Goal: Task Accomplishment & Management: Use online tool/utility

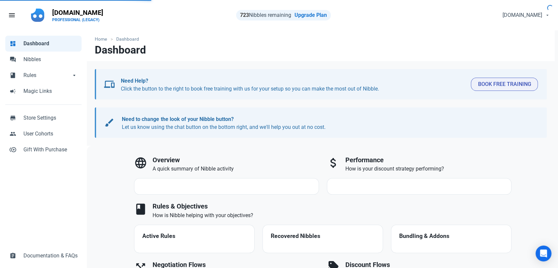
click at [28, 191] on div "dashboard Dashboard forum Nibbles book Rules book Rules arrow_drop_down book Ru…" at bounding box center [43, 149] width 87 height 238
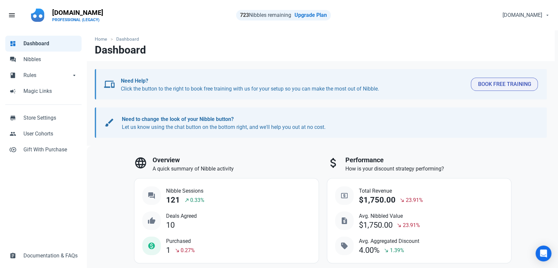
select select "7d"
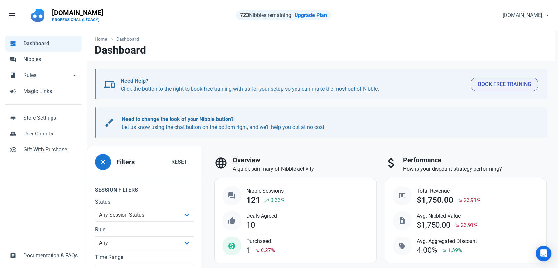
drag, startPoint x: 49, startPoint y: 182, endPoint x: 63, endPoint y: 183, distance: 14.3
click at [49, 182] on div "dashboard Dashboard forum Nibbles book Rules book Rules arrow_drop_down book Ru…" at bounding box center [43, 149] width 87 height 238
click at [45, 55] on span "Nibbles" at bounding box center [50, 59] width 54 height 8
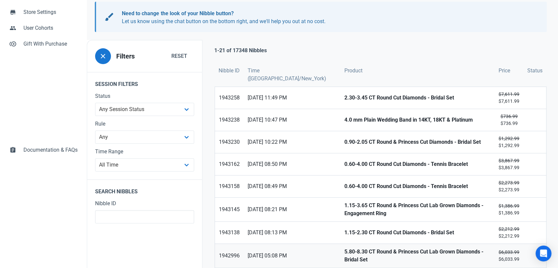
scroll to position [147, 0]
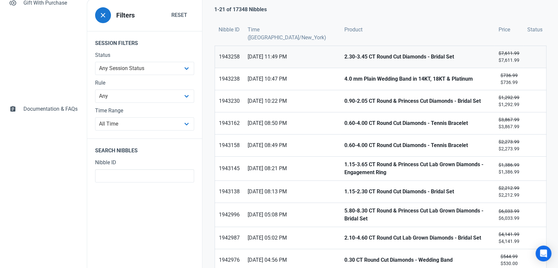
click at [281, 54] on span "24/08/2025 11:49 PM" at bounding box center [292, 57] width 89 height 8
click at [344, 79] on strong "4.0 mm Plain Wedding Band in 14KT, 18KT & Platinum" at bounding box center [417, 79] width 146 height 8
click at [344, 100] on strong "0.90-2.05 CT Round & Princess Cut Diamonds - Bridal Set" at bounding box center [417, 101] width 146 height 8
click at [340, 128] on link "0.60-4.00 CT Round Cut Diamonds - Tennis Bracelet" at bounding box center [417, 123] width 154 height 22
click at [344, 146] on strong "0.60-4.00 CT Round Cut Diamonds - Tennis Bracelet" at bounding box center [417, 145] width 146 height 8
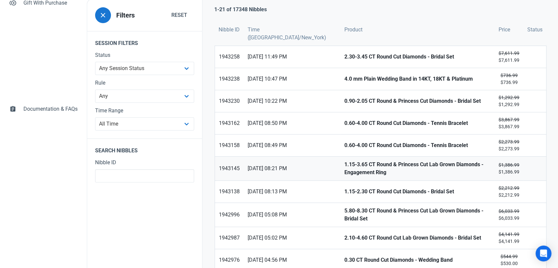
click at [344, 162] on strong "1.15-3.65 CT Round & Princess Cut Lab Grown Diamonds - Engagement Ring" at bounding box center [417, 168] width 146 height 16
click at [344, 193] on strong "1.15-2.30 CT Round Cut Diamonds - Bridal Set" at bounding box center [417, 192] width 146 height 8
click at [340, 218] on link "5.80-8.30 CT Round & Princess Cut Lab Grown Diamonds - Bridal Set" at bounding box center [417, 215] width 154 height 24
click at [344, 235] on strong "2.10-4.60 CT Round Cut Lab Grown Diamonds - Bridal Set" at bounding box center [417, 238] width 146 height 8
click at [344, 256] on strong "0.30 CT Round Cut Diamonds - Wedding Band" at bounding box center [417, 260] width 146 height 8
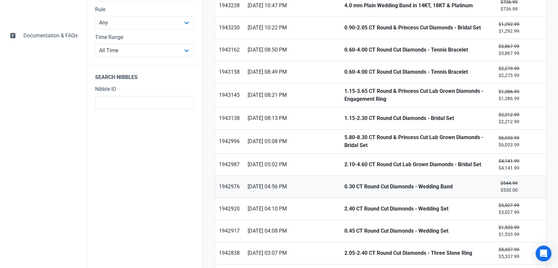
scroll to position [293, 0]
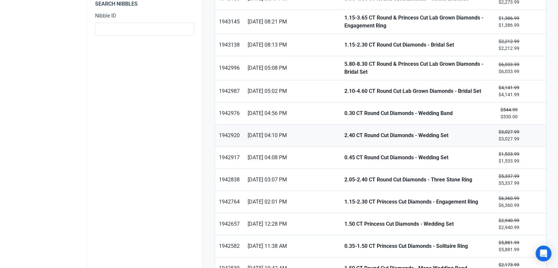
click at [340, 136] on link "2.40 CT Round Cut Diamonds - Wedding Set" at bounding box center [417, 135] width 154 height 22
click at [344, 155] on strong "0.45 CT Round Cut Diamonds - Wedding Set" at bounding box center [417, 158] width 146 height 8
click at [344, 176] on strong "2.05-2.40 CT Round Cut Diamonds - Three Stone Ring" at bounding box center [417, 180] width 146 height 8
click at [344, 198] on strong "1.15-2.30 CT Princess Cut Diamonds - Engagement Ring" at bounding box center [417, 202] width 146 height 8
click at [340, 217] on link "1.50 CT Princess Cut Diamonds - Wedding Set" at bounding box center [417, 224] width 154 height 22
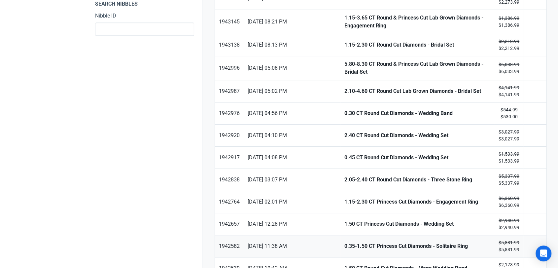
click at [344, 244] on strong "0.35-1.50 CT Princess Cut Diamonds - Solitaire Ring" at bounding box center [417, 246] width 146 height 8
click at [344, 264] on strong "1.50 CT Round Cut Diamonds - Mens Wedding Band" at bounding box center [417, 268] width 146 height 8
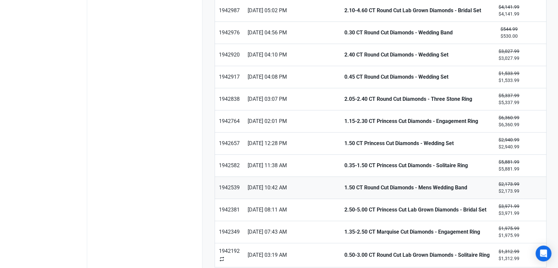
scroll to position [398, 0]
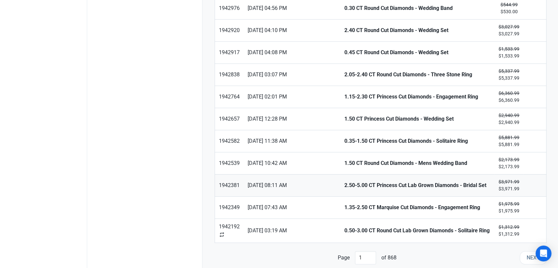
click at [344, 181] on strong "2.50-5.00 CT Princess Cut Lab Grown Diamonds - Bridal Set" at bounding box center [417, 185] width 146 height 8
click at [344, 203] on strong "1.35-2.50 CT Marquise Cut Diamonds - Engagement Ring" at bounding box center [417, 207] width 146 height 8
click at [344, 230] on strong "0.50-3.00 CT Round Cut Lab Grown Diamonds - Solitaire Ring" at bounding box center [417, 231] width 146 height 8
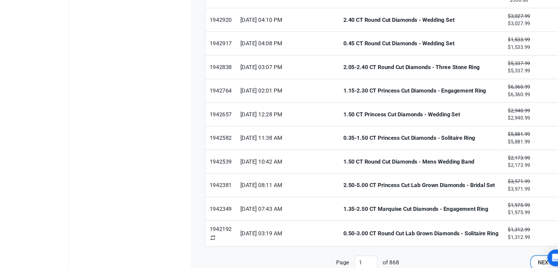
click at [521, 254] on button "Next" at bounding box center [533, 257] width 27 height 13
type input "2"
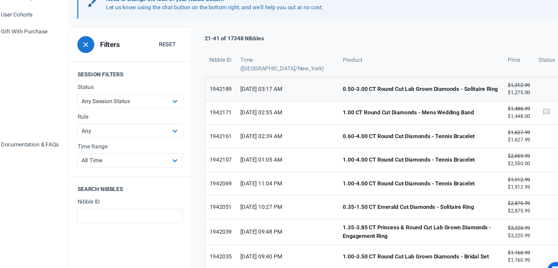
scroll to position [115, 0]
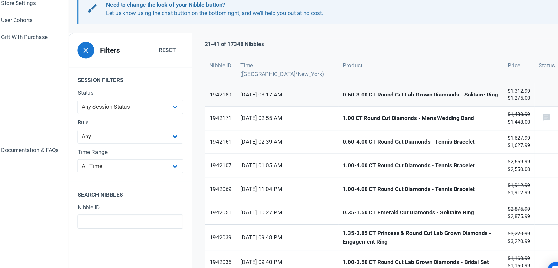
click at [344, 85] on strong "0.50-3.00 CT Round Cut Lab Grown Diamonds - Solitaire Ring" at bounding box center [417, 89] width 147 height 8
drag, startPoint x: 325, startPoint y: 110, endPoint x: 326, endPoint y: 114, distance: 4.0
click at [344, 110] on strong "1.00 CT Round Cut Diamonds - Mens Wedding Band" at bounding box center [417, 111] width 147 height 8
click at [344, 131] on strong "0.60-4.00 CT Round Cut Diamonds - Tennis Bracelet" at bounding box center [417, 133] width 147 height 8
click at [344, 156] on strong "1.00-4.00 CT Round Cut Diamonds - Tennis Bracelet" at bounding box center [417, 155] width 147 height 8
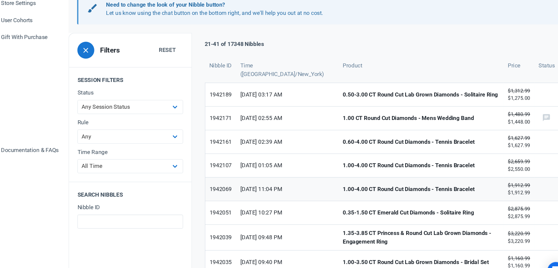
drag, startPoint x: 329, startPoint y: 172, endPoint x: 328, endPoint y: 176, distance: 4.0
click at [340, 173] on link "1.00-4.00 CT Round Cut Diamonds - Tennis Bracelet" at bounding box center [417, 177] width 155 height 22
click at [344, 199] on strong "0.35-1.50 CT Emerald Cut Diamonds - Solitaire Ring" at bounding box center [417, 199] width 147 height 8
click at [344, 220] on strong "1.35-3.85 CT Princess & Round Cut Lab Grown Diamonds - Engagement Ring" at bounding box center [417, 222] width 147 height 16
click at [344, 241] on strong "1.00-3.50 CT Round Cut Lab Grown Diamonds - Bridal Set" at bounding box center [417, 245] width 147 height 8
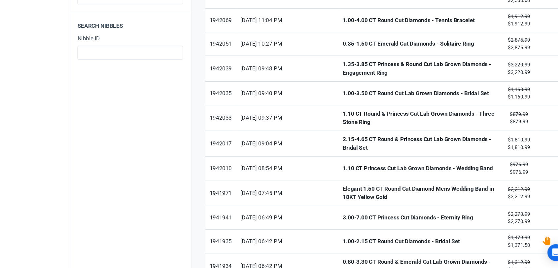
scroll to position [270, 0]
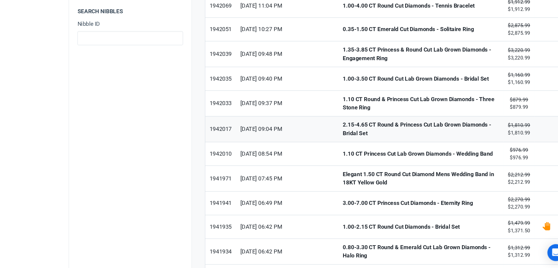
click at [344, 132] on strong "2.15-4.65 CT Round & Princess Cut Lab Grown Diamonds - Bridal Set" at bounding box center [417, 138] width 147 height 16
click at [344, 157] on strong "1.10 CT Princess Cut Lab Grown Diamonds - Wedding Band" at bounding box center [417, 161] width 147 height 8
click at [344, 176] on strong "Elegant 1.50 CT Round Cut Diamond Mens Wedding Band in 18KT Yellow Gold" at bounding box center [417, 184] width 147 height 16
click at [344, 204] on strong "3.00-7.00 CT Princess Cut Diamonds - Eternity Ring" at bounding box center [417, 207] width 147 height 8
click at [344, 225] on strong "1.00-2.15 CT Round Cut Diamonds - Bridal Set" at bounding box center [417, 229] width 147 height 8
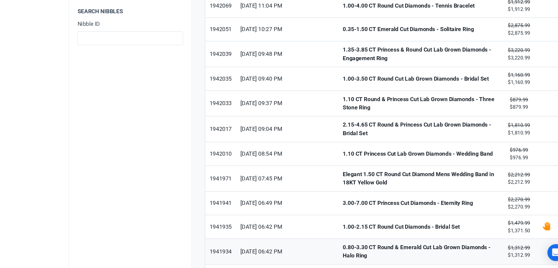
click at [345, 245] on strong "0.80-3.30 CT Round & Emerald Cut Lab Grown Diamonds - Halo Ring" at bounding box center [417, 252] width 147 height 16
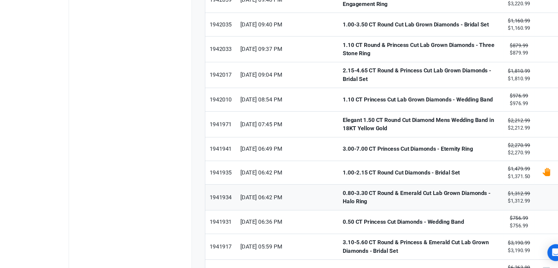
scroll to position [373, 0]
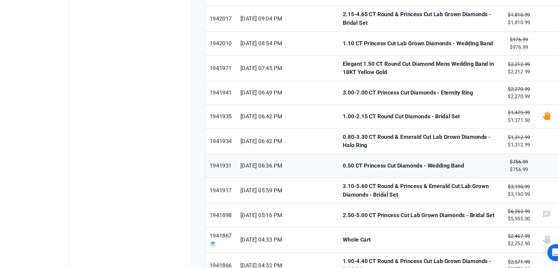
click at [340, 161] on link "0.50 CT Princess Cut Diamonds - Wedding Band" at bounding box center [417, 172] width 155 height 22
click at [344, 187] on strong "3.10-5.60 CT Round & Princess & Emerald Cut Lab Grown Diamonds - Bridal Set" at bounding box center [417, 195] width 147 height 16
click at [344, 214] on strong "2.50-5.00 CT Princess Cut Lab Grown Diamonds - Bridal Set" at bounding box center [417, 218] width 147 height 8
click at [344, 237] on strong "Whole Cart" at bounding box center [417, 241] width 147 height 8
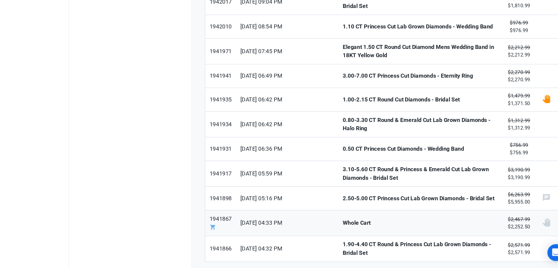
scroll to position [402, 0]
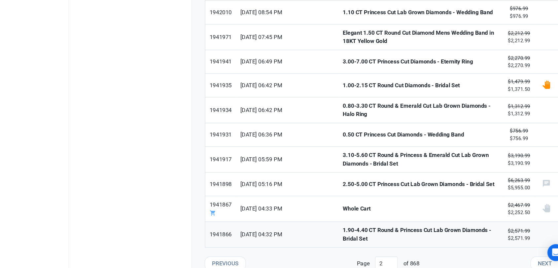
click at [344, 228] on strong "1.90-4.40 CT Round & Princess Cut Lab Grown Diamonds - Bridal Set" at bounding box center [417, 236] width 147 height 16
click at [525, 257] on button "Next" at bounding box center [533, 263] width 27 height 13
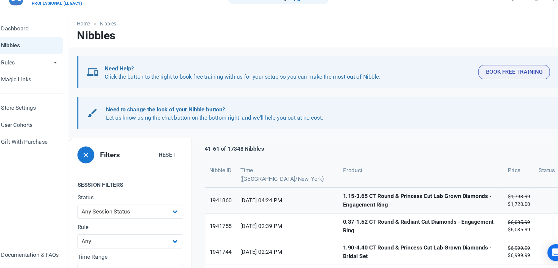
click at [344, 204] on strong "1.15-3.65 CT Round & Princess Cut Lab Grown Diamonds - Engagement Ring" at bounding box center [417, 204] width 147 height 16
click at [344, 228] on strong "0.37-1.52 CT Round & Radiant Cut Diamonds - Engagement Ring" at bounding box center [417, 229] width 147 height 16
click at [344, 246] on strong "1.90-4.40 CT Round & Princess Cut Lab Grown Diamonds - Bridal Set" at bounding box center [417, 253] width 147 height 16
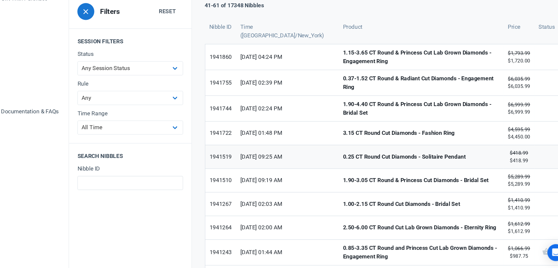
scroll to position [137, 0]
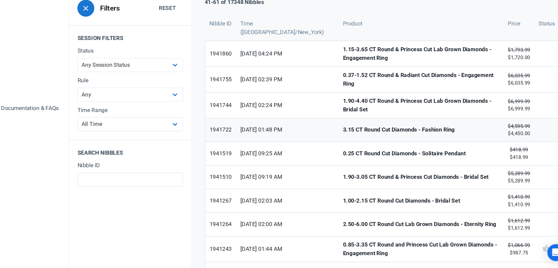
click at [344, 135] on strong "3.15 CT Round Cut Diamonds - Fashion Ring" at bounding box center [417, 138] width 147 height 8
click at [340, 152] on link "0.25 CT Round Cut Diamonds - Solitaire Pendant" at bounding box center [417, 161] width 155 height 22
click at [344, 179] on strong "1.90-3.05 CT Round & Princess Cut Diamonds - Bridal Set" at bounding box center [417, 183] width 147 height 8
click at [344, 201] on strong "1.00-2.15 CT Round Cut Diamonds - Bridal Set" at bounding box center [417, 205] width 147 height 8
click at [344, 223] on strong "2.50-6.00 CT Round Cut Lab Grown Diamonds - Eternity Ring" at bounding box center [417, 227] width 147 height 8
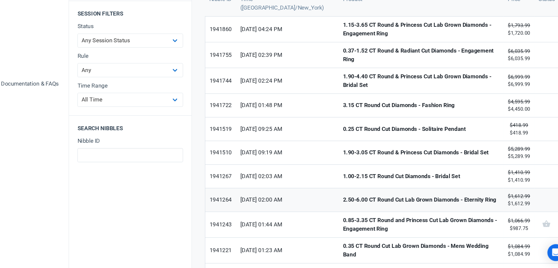
scroll to position [206, 0]
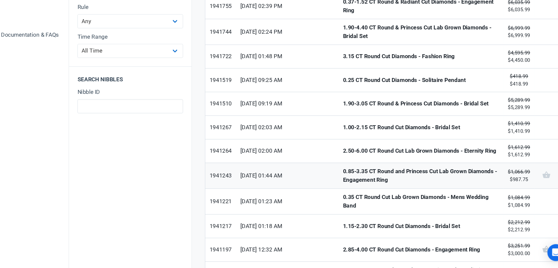
click at [344, 174] on strong "0.85-3.35 CT Round and Princess Cut Lab Grown Diamonds - Engagement Ring" at bounding box center [417, 181] width 147 height 16
click at [344, 197] on strong "0.35 CT Round Cut Lab Grown Diamonds - Mens Wedding Band" at bounding box center [417, 205] width 147 height 16
drag, startPoint x: 333, startPoint y: 219, endPoint x: 332, endPoint y: 224, distance: 4.7
click at [344, 225] on strong "1.15-2.30 CT Round Cut Diamonds - Bridal Set" at bounding box center [417, 229] width 147 height 8
click at [344, 247] on strong "2.85-4.00 CT Round Cut Diamonds - Engagement Ring" at bounding box center [417, 251] width 147 height 8
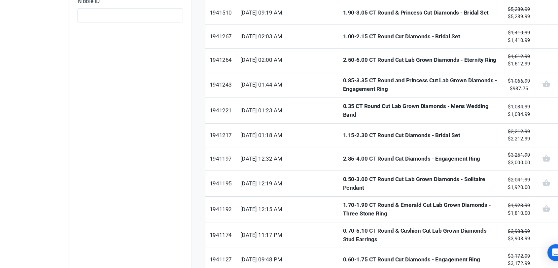
scroll to position [309, 0]
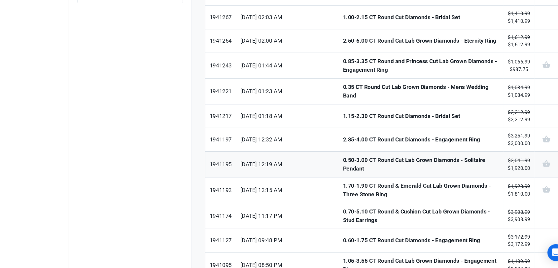
click at [340, 168] on link "0.50-3.00 CT Round Cut Lab Grown Diamonds - Solitaire Pendant" at bounding box center [417, 171] width 155 height 24
click at [344, 187] on strong "1.70-1.90 CT Round & Emerald Cut Lab Grown Diamonds - Three Stone Ring" at bounding box center [417, 195] width 147 height 16
click at [340, 207] on link "0.70-5.10 CT Round & Cushion Cut Lab Grown Diamonds - Stud Earrings" at bounding box center [417, 219] width 155 height 24
click at [344, 238] on strong "0.60-1.75 CT Round Cut Diamonds - Engagement Ring" at bounding box center [417, 242] width 147 height 8
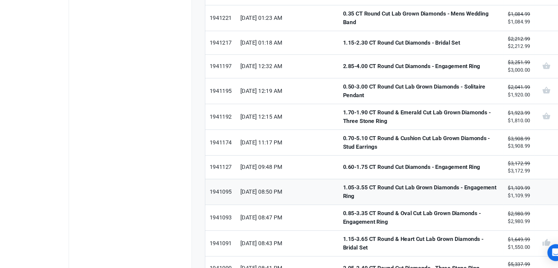
scroll to position [378, 0]
click at [344, 188] on strong "1.05-3.55 CT Round Cut Lab Grown Diamonds - Engagement Ring" at bounding box center [417, 196] width 147 height 16
click at [344, 212] on strong "0.85-3.35 CT Round & Oval Cut Lab Grown Diamonds - Engagement Ring" at bounding box center [417, 220] width 147 height 16
click at [344, 236] on strong "1.15-3.65 CT Round & Heart Cut Lab Grown Diamonds - Bridal Set" at bounding box center [417, 244] width 147 height 16
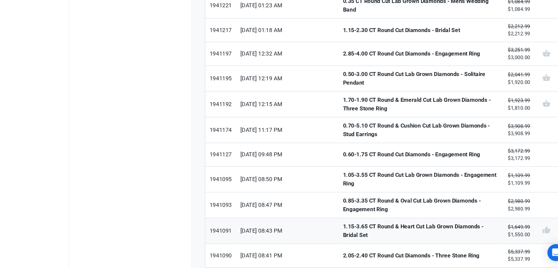
scroll to position [400, 0]
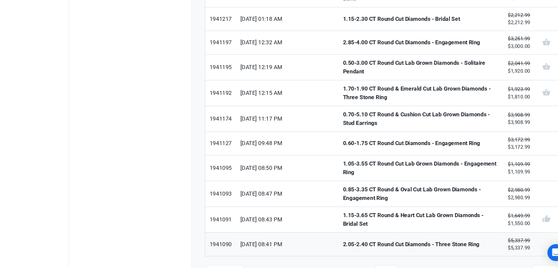
click at [344, 241] on strong "2.05-2.40 CT Round Cut Diamonds - Three Stone Ring" at bounding box center [417, 245] width 147 height 8
click at [523, 265] on button "Next" at bounding box center [533, 271] width 27 height 13
type input "4"
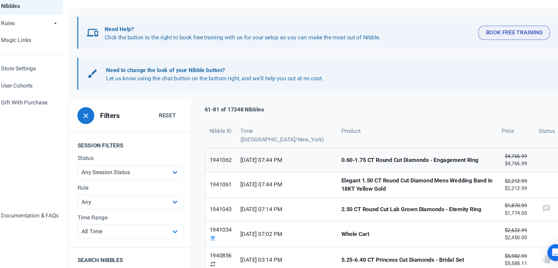
scroll to position [68, 0]
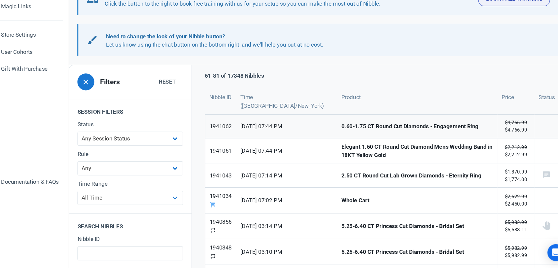
click at [342, 132] on strong "0.60-1.75 CT Round Cut Diamonds - Engagement Ring" at bounding box center [413, 135] width 142 height 8
click at [342, 158] on strong "Elegant 1.50 CT Round Cut Diamond Mens Wedding Band in 18KT Yellow Gold" at bounding box center [413, 158] width 142 height 16
click at [342, 183] on strong "2.50 CT Round Cut Lab Grown Diamonds - Eternity Ring" at bounding box center [413, 181] width 142 height 8
click at [342, 203] on strong "Whole Cart" at bounding box center [413, 204] width 142 height 8
click at [342, 228] on strong "5.25-6.40 CT Princess Cut Diamonds - Bridal Set" at bounding box center [413, 229] width 142 height 8
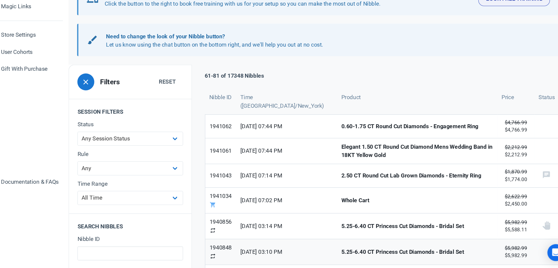
click at [342, 251] on strong "5.25-6.40 CT Princess Cut Diamonds - Bridal Set" at bounding box center [413, 253] width 142 height 8
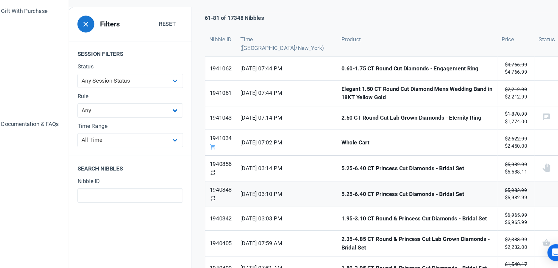
scroll to position [172, 0]
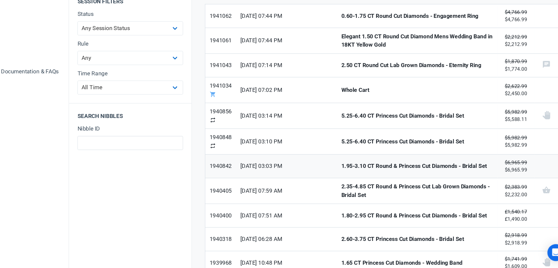
click at [342, 170] on strong "1.95-3.10 CT Round & Princess Cut Diamonds - Bridal Set" at bounding box center [413, 172] width 142 height 8
click at [342, 196] on strong "2.35-4.85 CT Round & Princess Cut Lab Grown Diamonds - Bridal Set" at bounding box center [413, 196] width 142 height 16
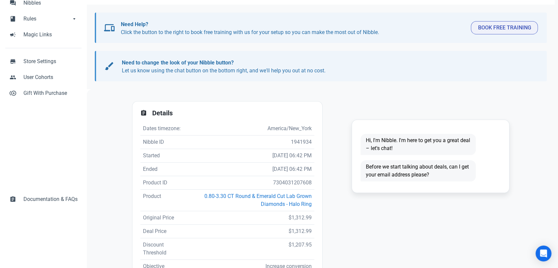
scroll to position [143, 0]
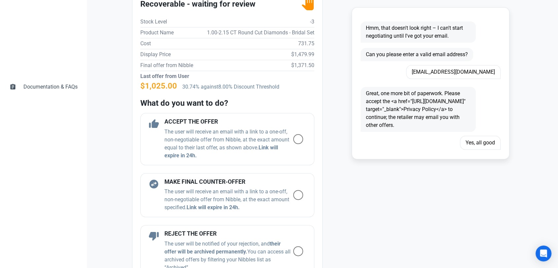
scroll to position [147, 0]
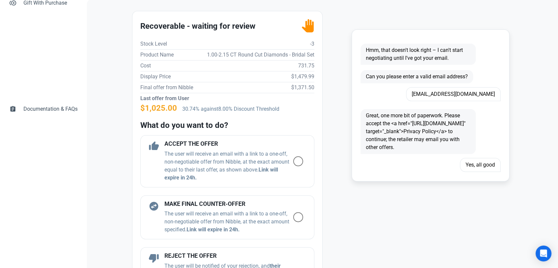
click at [299, 78] on td "$1,479.99" at bounding box center [257, 76] width 116 height 11
copy td "1,479.99"
click at [262, 206] on h4 "MAKE FINAL COUNTER-OFFER" at bounding box center [228, 204] width 129 height 7
radio input "true"
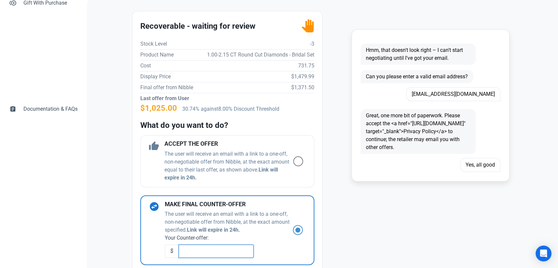
click at [198, 252] on input "text" at bounding box center [216, 250] width 75 height 13
paste input "1331.991"
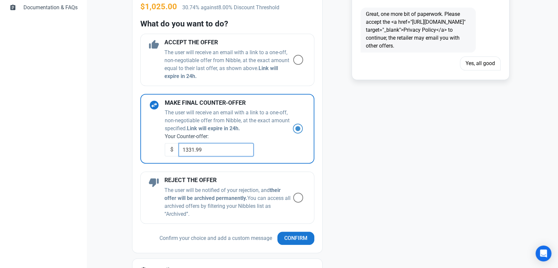
scroll to position [330, 0]
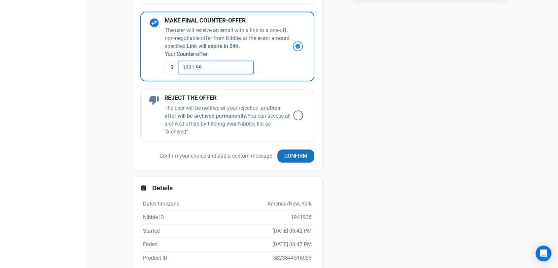
type input "1331.99"
click at [290, 159] on button "Confirm" at bounding box center [295, 155] width 37 height 13
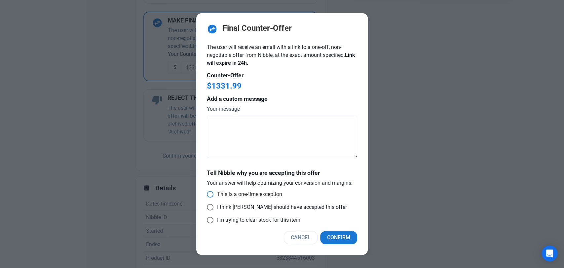
click at [211, 194] on span at bounding box center [210, 194] width 7 height 7
click at [211, 194] on input "This is a one-time exception" at bounding box center [209, 194] width 4 height 4
radio input "true"
click at [343, 244] on p "Cancel Confirm" at bounding box center [320, 239] width 73 height 16
click at [334, 235] on span "Confirm" at bounding box center [338, 237] width 23 height 8
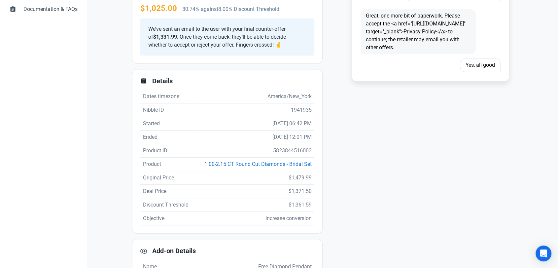
scroll to position [147, 0]
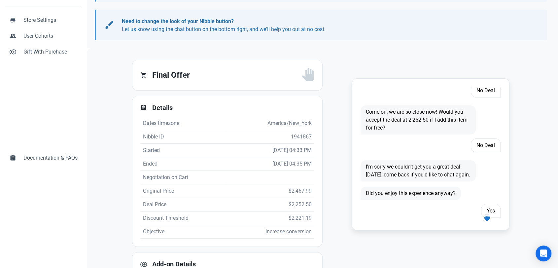
scroll to position [37, 0]
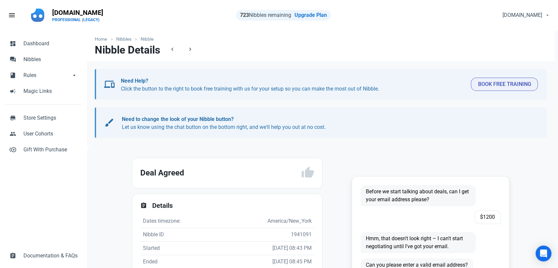
scroll to position [110, 0]
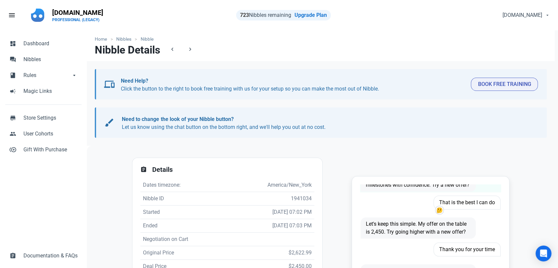
scroll to position [179, 0]
